Goal: Find specific page/section: Find specific page/section

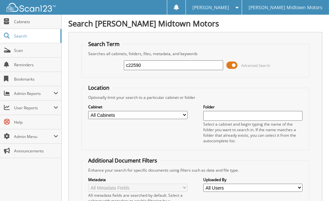
type input "c22590"
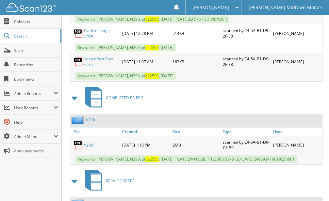
scroll to position [566, 0]
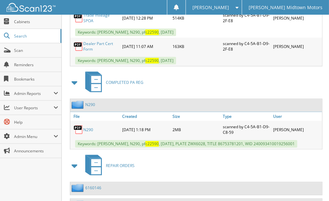
click at [88, 127] on link "N290" at bounding box center [88, 130] width 10 height 6
